Goal: Use online tool/utility: Utilize a website feature to perform a specific function

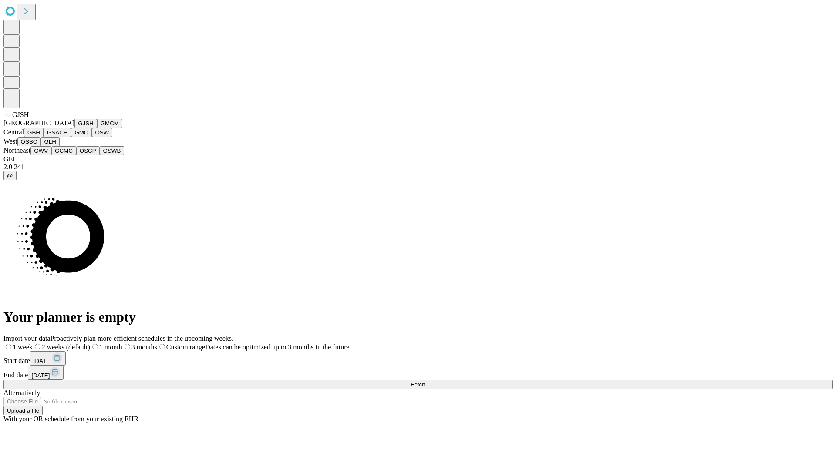
click at [74, 128] on button "GJSH" at bounding box center [85, 123] width 23 height 9
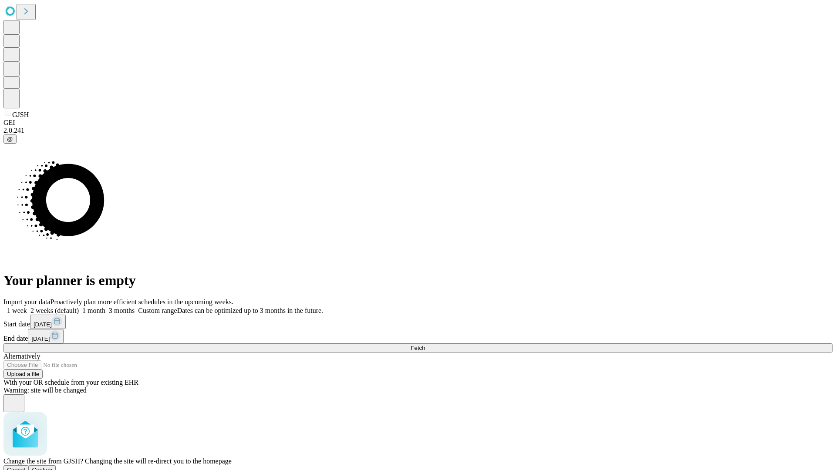
click at [53, 467] on span "Confirm" at bounding box center [42, 470] width 20 height 7
click at [105, 307] on label "1 month" at bounding box center [92, 310] width 27 height 7
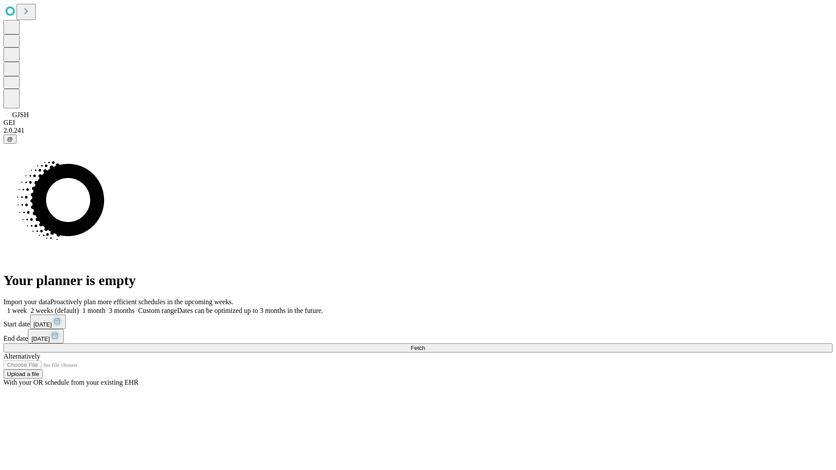
click at [425, 345] on span "Fetch" at bounding box center [418, 348] width 14 height 7
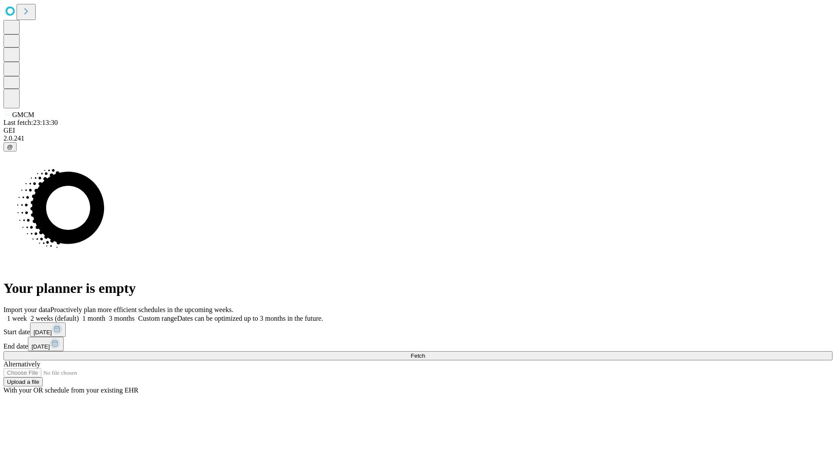
click at [105, 315] on label "1 month" at bounding box center [92, 318] width 27 height 7
click at [425, 353] on span "Fetch" at bounding box center [418, 356] width 14 height 7
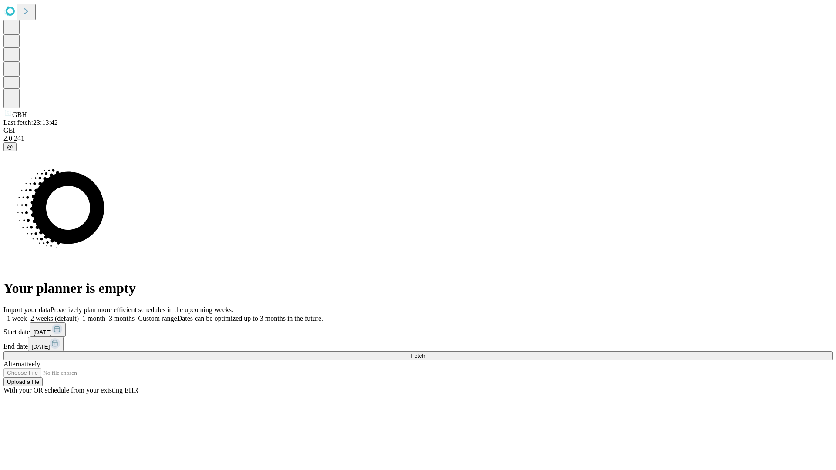
click at [105, 315] on label "1 month" at bounding box center [92, 318] width 27 height 7
click at [425, 353] on span "Fetch" at bounding box center [418, 356] width 14 height 7
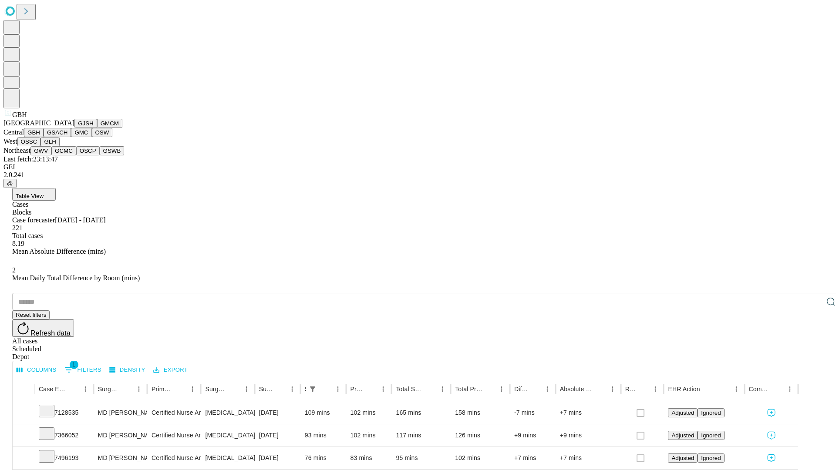
click at [68, 137] on button "GSACH" at bounding box center [57, 132] width 27 height 9
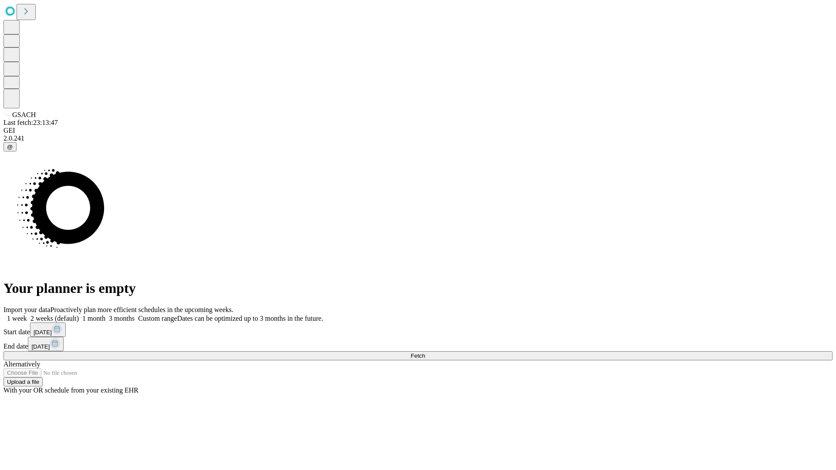
click at [105, 315] on label "1 month" at bounding box center [92, 318] width 27 height 7
click at [425, 353] on span "Fetch" at bounding box center [418, 356] width 14 height 7
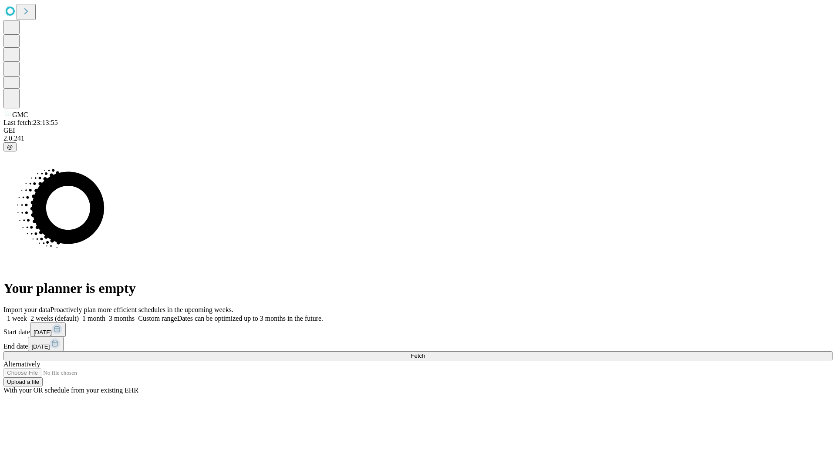
click at [105, 315] on label "1 month" at bounding box center [92, 318] width 27 height 7
click at [425, 353] on span "Fetch" at bounding box center [418, 356] width 14 height 7
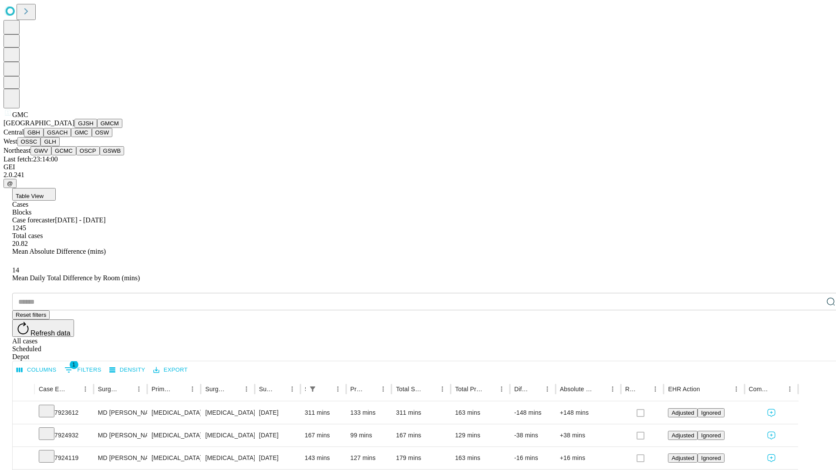
click at [92, 137] on button "OSW" at bounding box center [102, 132] width 21 height 9
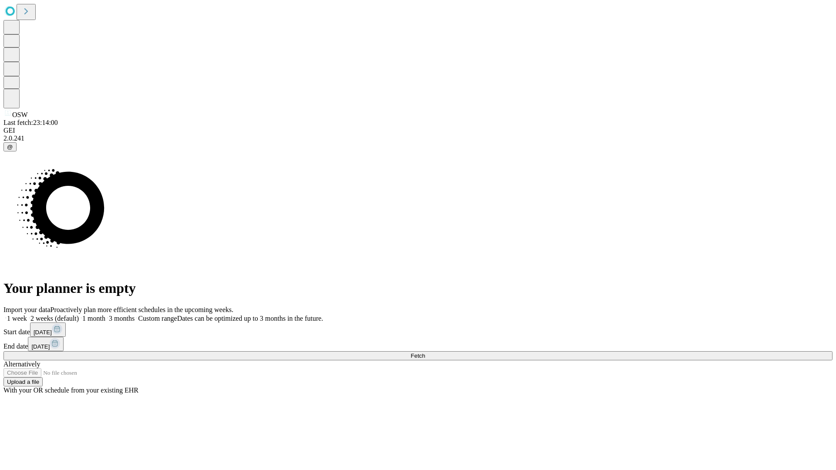
click at [105, 315] on label "1 month" at bounding box center [92, 318] width 27 height 7
click at [425, 353] on span "Fetch" at bounding box center [418, 356] width 14 height 7
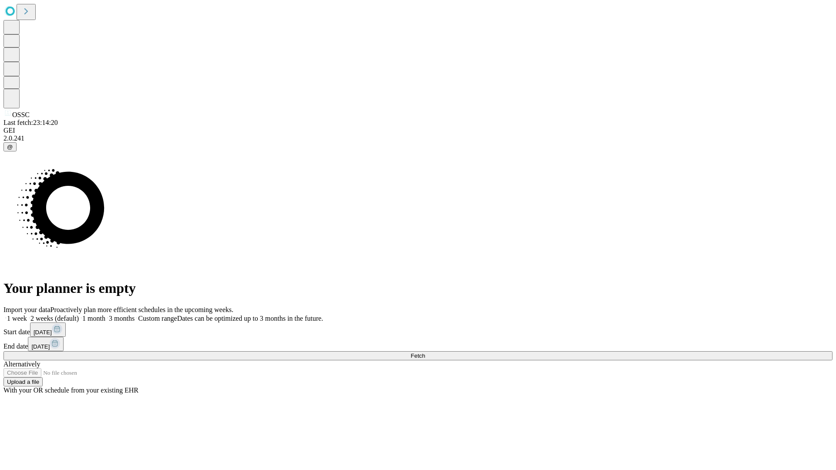
click at [105, 315] on label "1 month" at bounding box center [92, 318] width 27 height 7
click at [425, 353] on span "Fetch" at bounding box center [418, 356] width 14 height 7
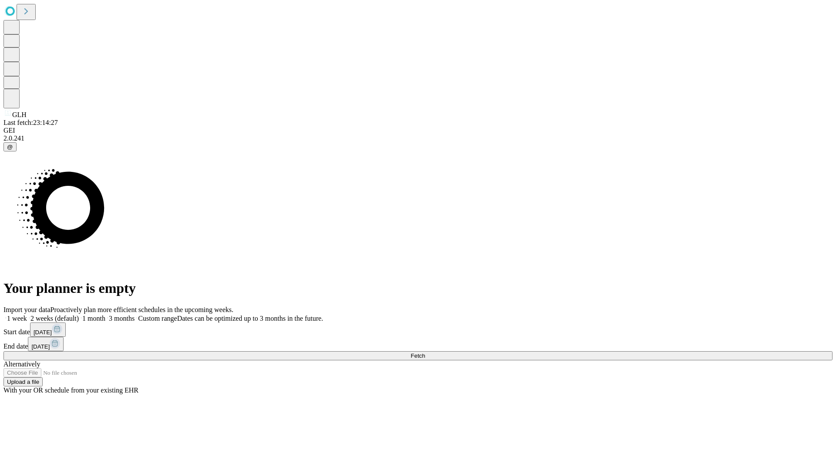
click at [105, 315] on label "1 month" at bounding box center [92, 318] width 27 height 7
click at [425, 353] on span "Fetch" at bounding box center [418, 356] width 14 height 7
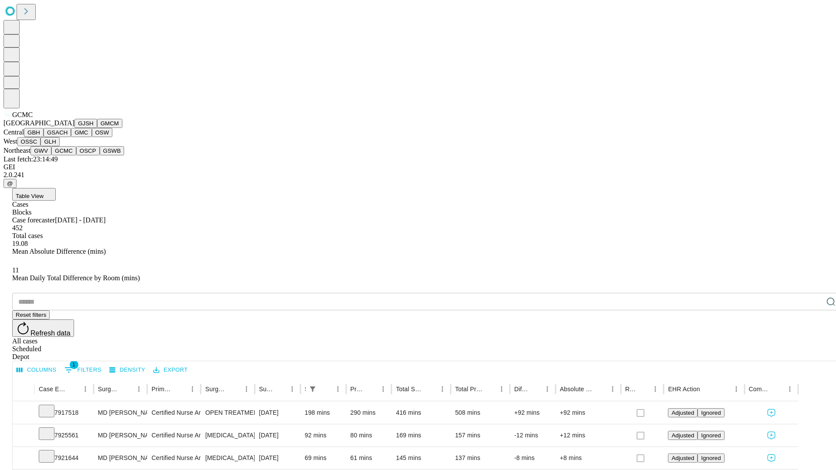
click at [76, 156] on button "OSCP" at bounding box center [88, 150] width 24 height 9
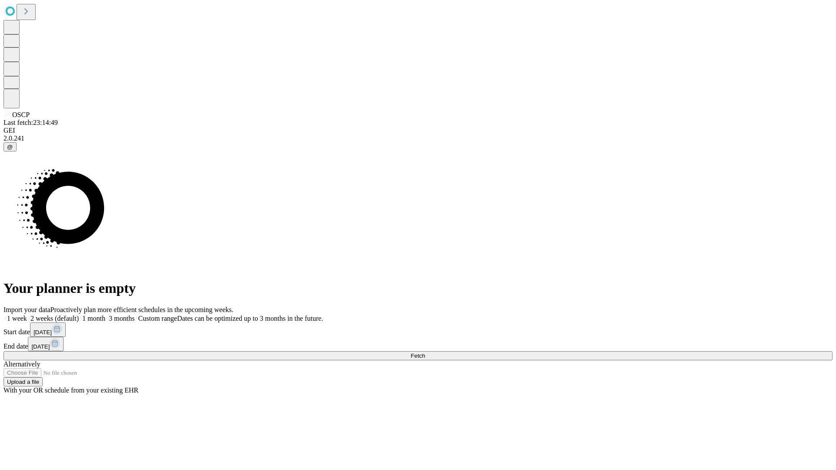
click at [425, 353] on span "Fetch" at bounding box center [418, 356] width 14 height 7
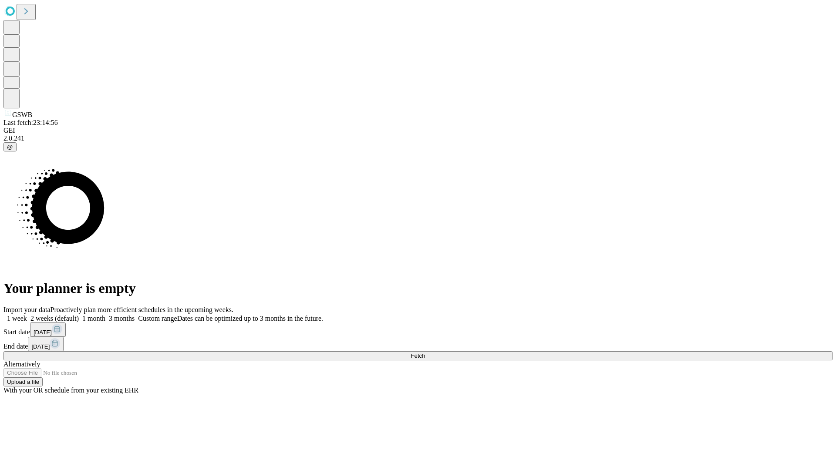
click at [425, 353] on span "Fetch" at bounding box center [418, 356] width 14 height 7
